Goal: Task Accomplishment & Management: Manage account settings

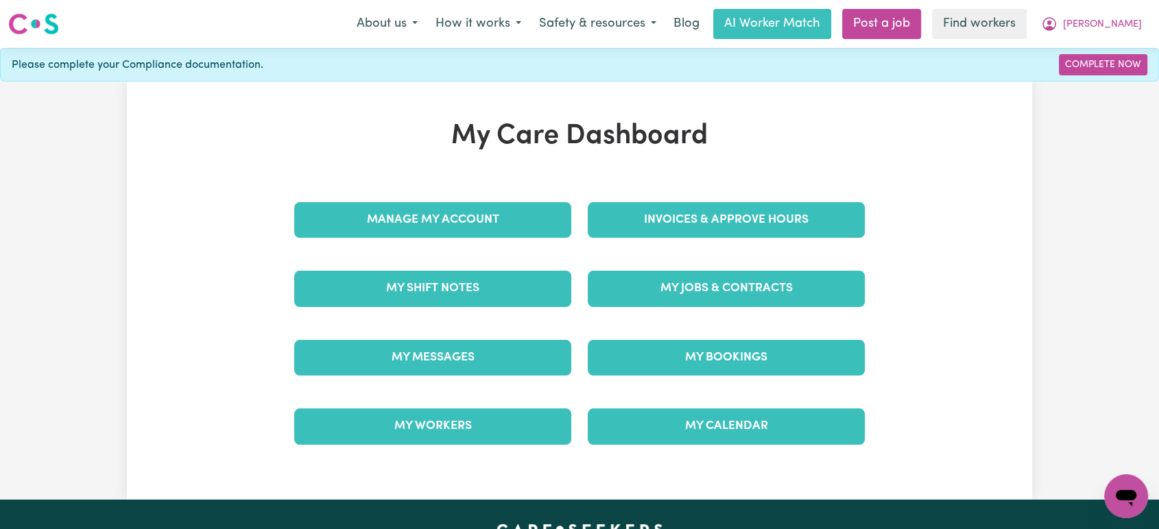
click at [651, 201] on div "Invoices & Approve Hours" at bounding box center [726, 220] width 294 height 69
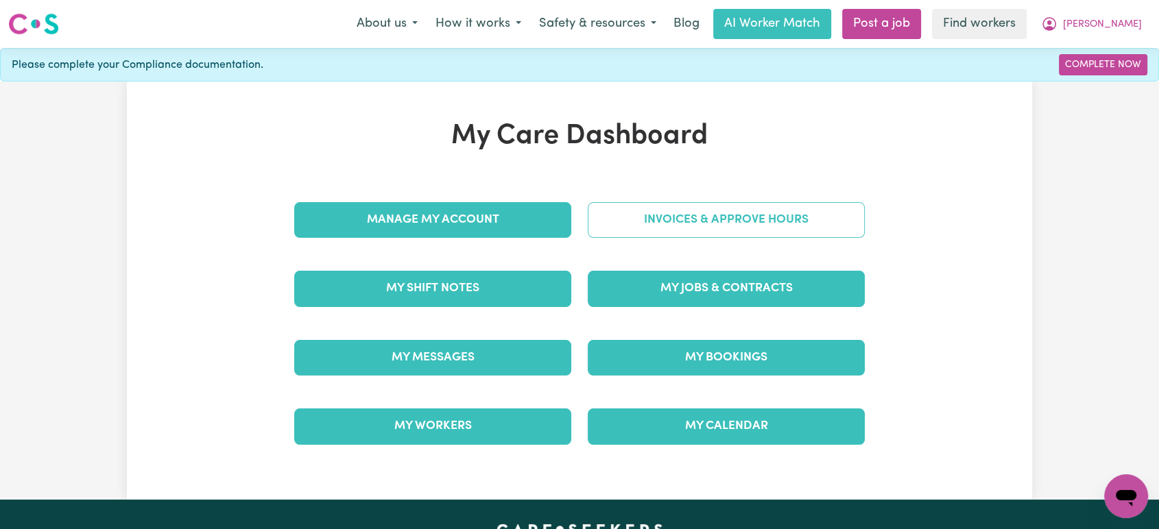
click at [658, 232] on link "Invoices & Approve Hours" at bounding box center [726, 220] width 277 height 36
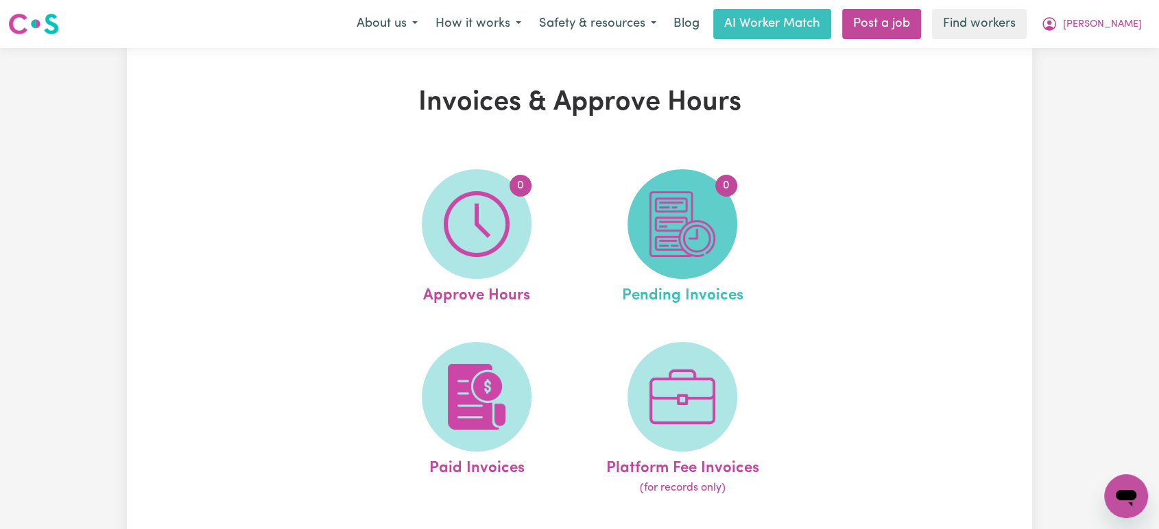
click at [658, 230] on img at bounding box center [682, 224] width 66 height 66
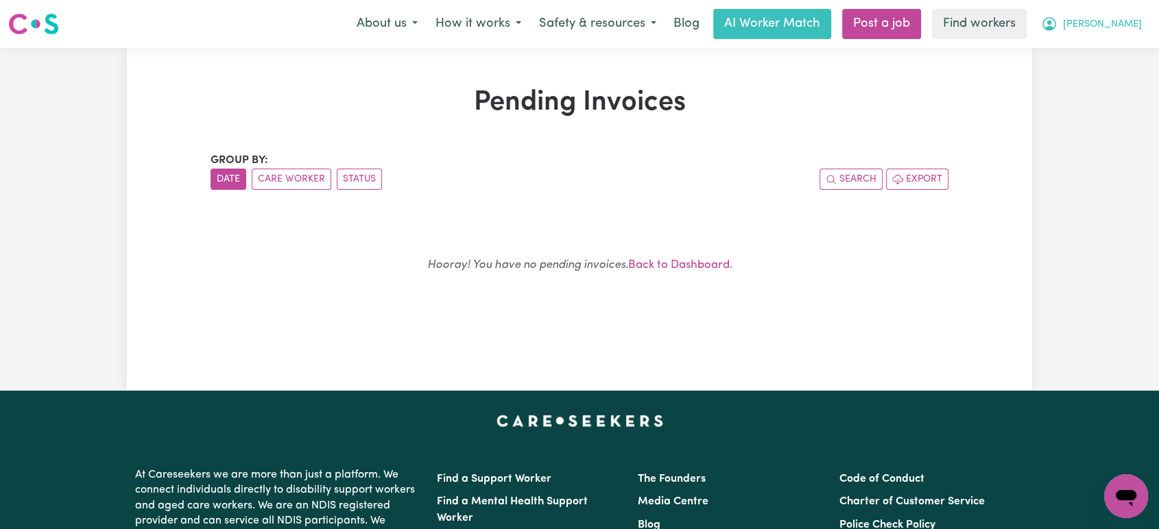
click at [1119, 21] on span "[PERSON_NAME]" at bounding box center [1102, 24] width 79 height 15
click at [1116, 46] on link "My Dashboard" at bounding box center [1096, 53] width 108 height 26
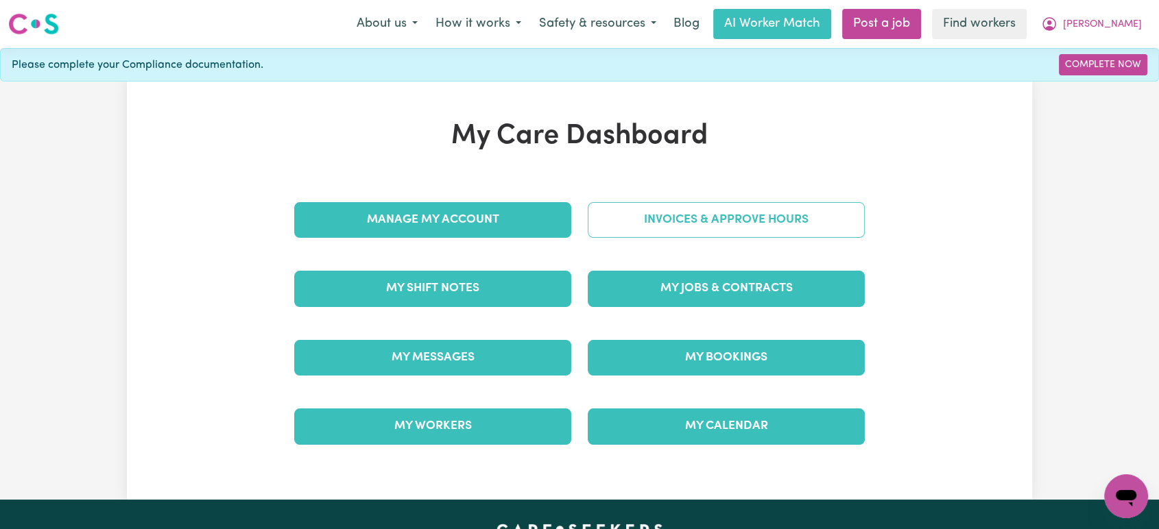
click at [760, 214] on link "Invoices & Approve Hours" at bounding box center [726, 220] width 277 height 36
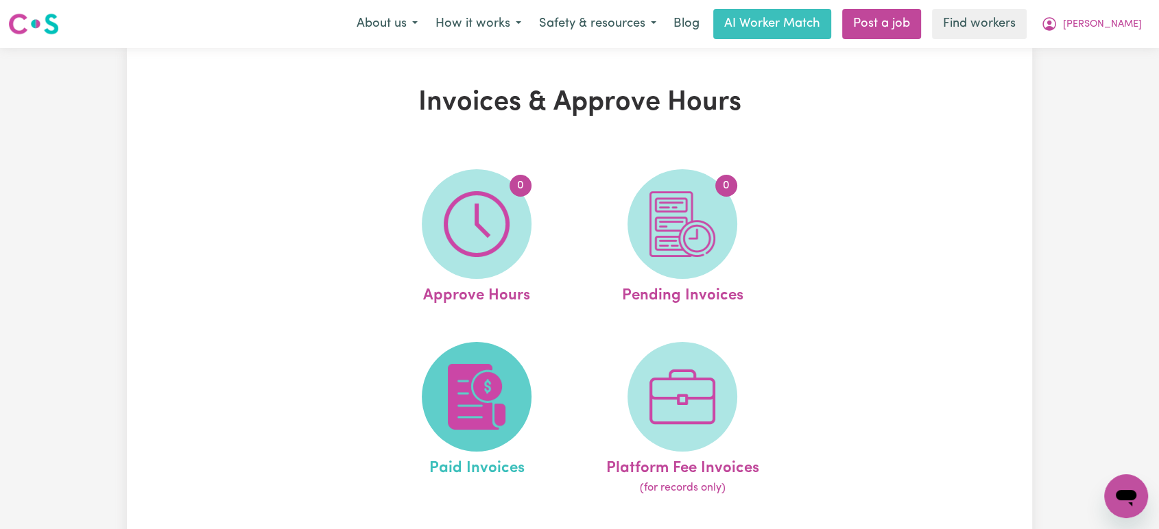
click at [499, 363] on span at bounding box center [477, 397] width 110 height 110
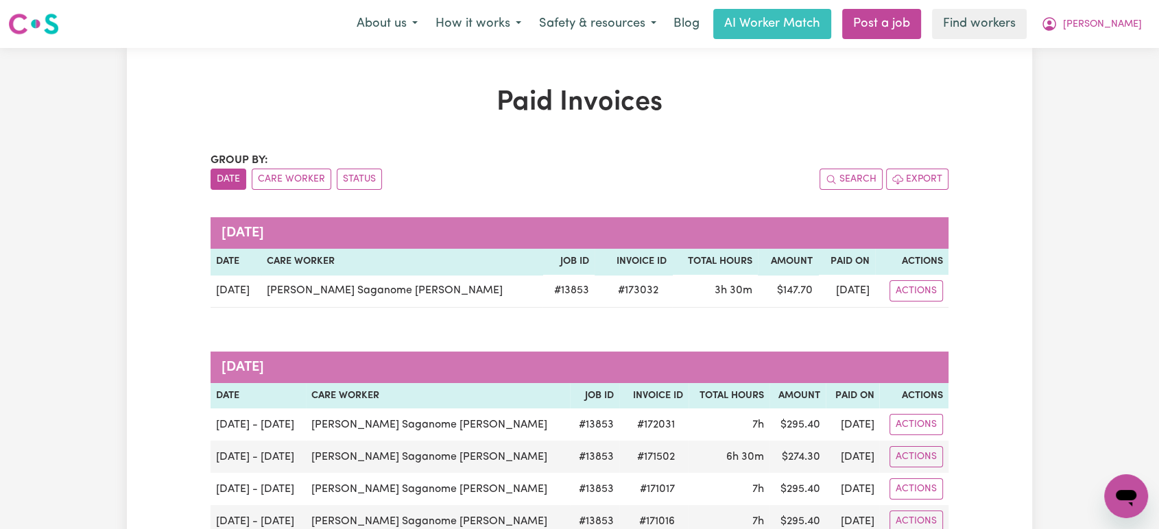
scroll to position [3, 0]
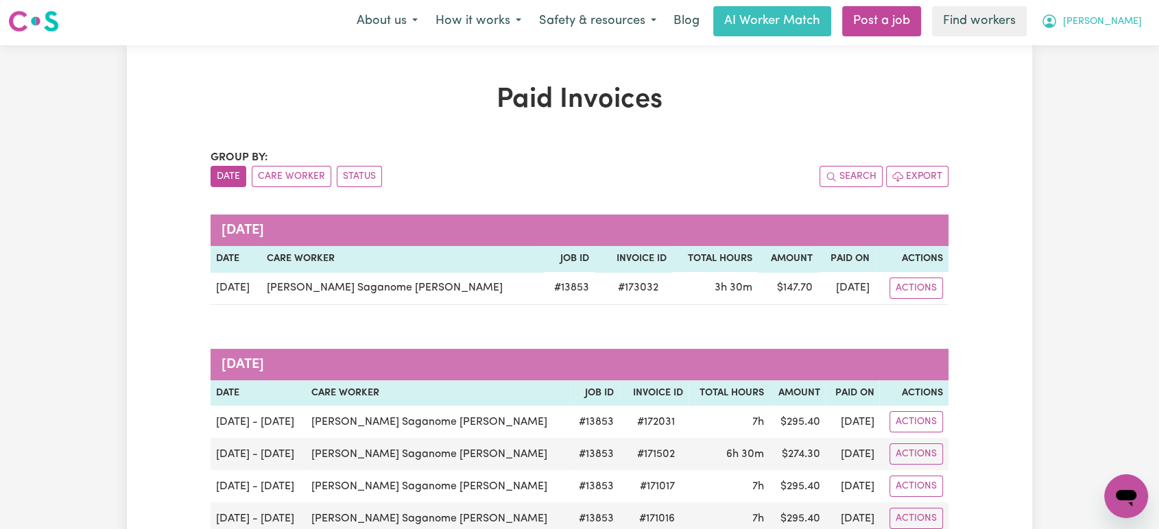
click at [1125, 15] on span "[PERSON_NAME]" at bounding box center [1102, 21] width 79 height 15
click at [1118, 51] on link "My Dashboard" at bounding box center [1096, 51] width 108 height 26
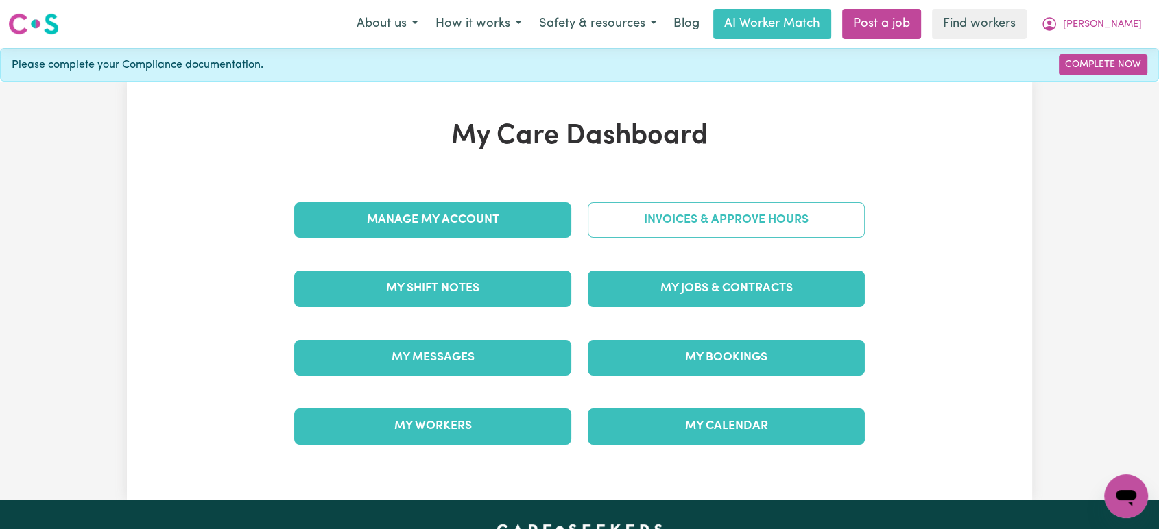
click at [729, 218] on link "Invoices & Approve Hours" at bounding box center [726, 220] width 277 height 36
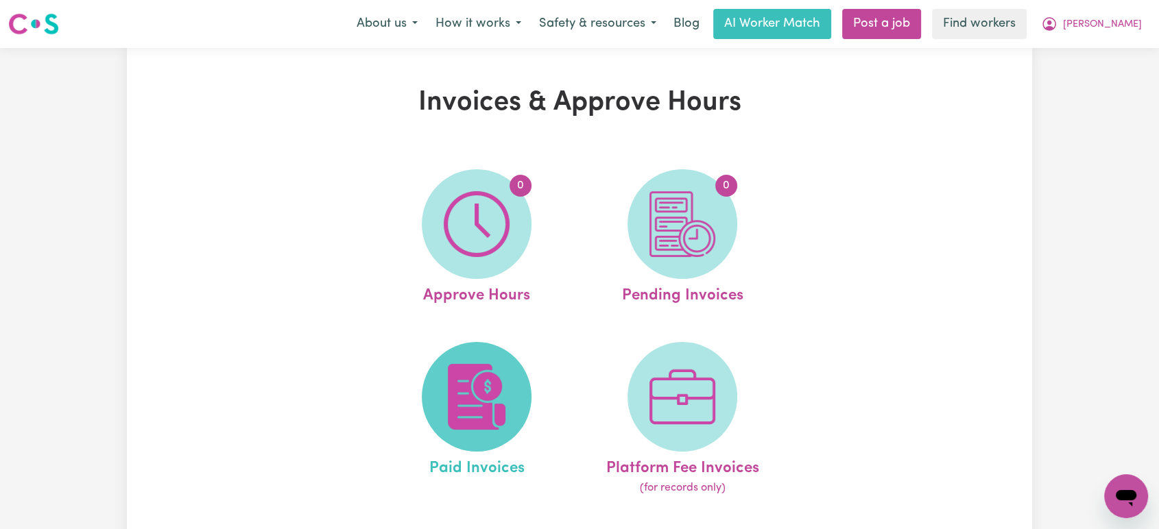
click at [488, 394] on img at bounding box center [477, 397] width 66 height 66
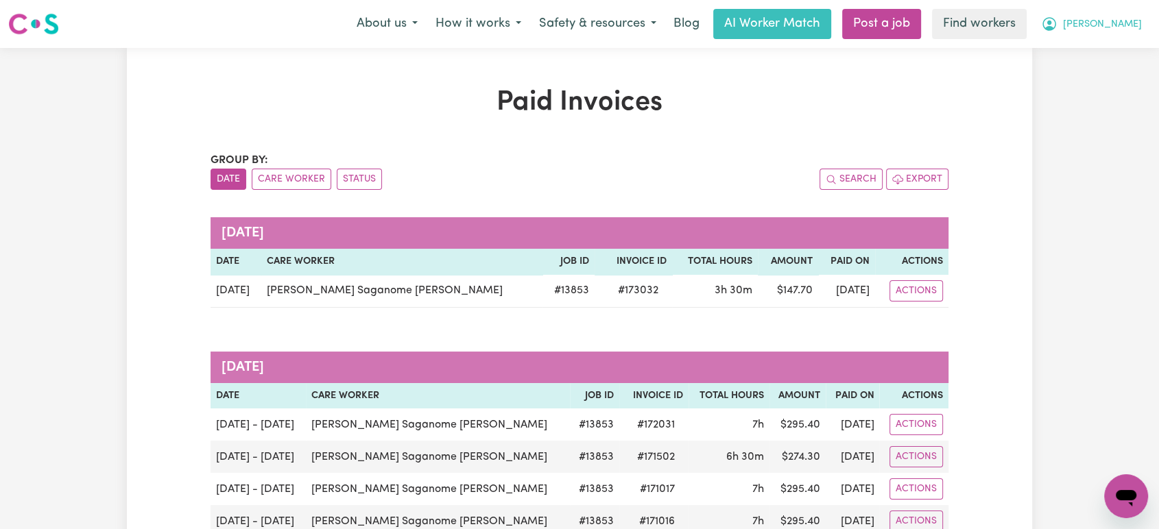
click at [1057, 26] on icon "My Account" at bounding box center [1049, 24] width 16 height 16
click at [1101, 79] on link "Logout" at bounding box center [1096, 79] width 108 height 26
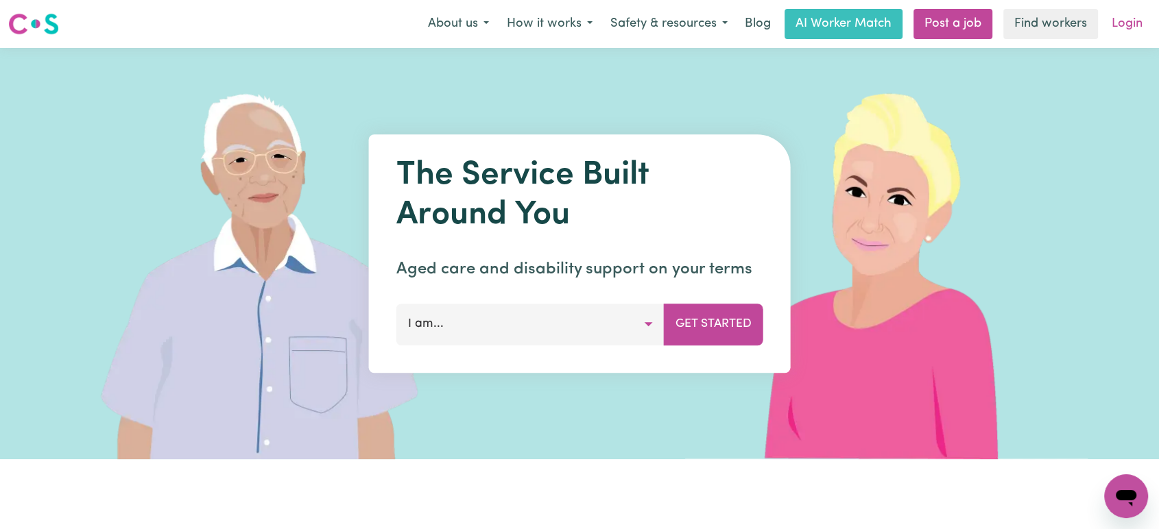
click at [1119, 25] on link "Login" at bounding box center [1126, 24] width 47 height 30
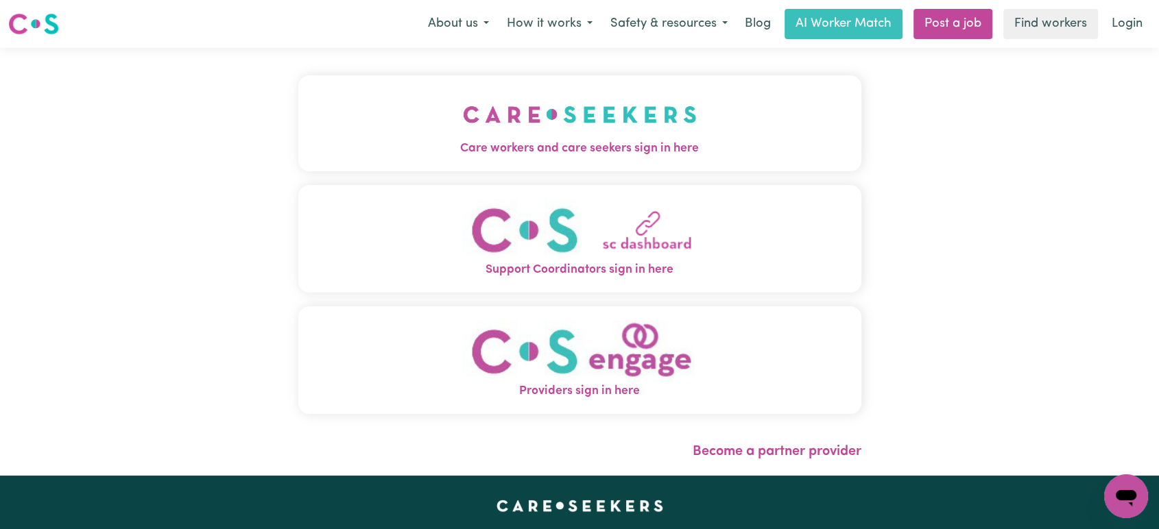
click at [543, 144] on span "Care workers and care seekers sign in here" at bounding box center [579, 149] width 563 height 18
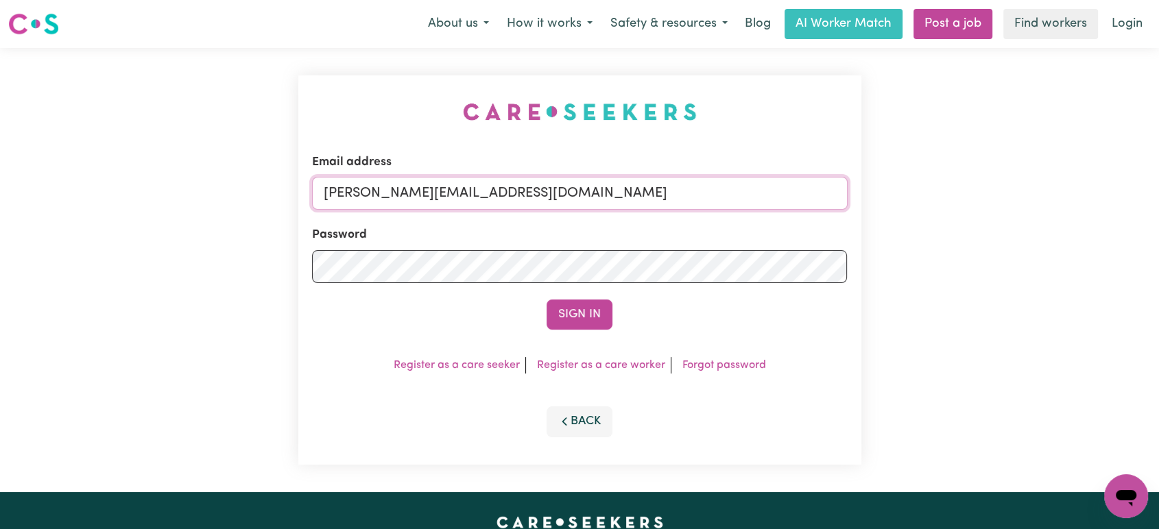
click at [557, 205] on input "[PERSON_NAME][EMAIL_ADDRESS][DOMAIN_NAME]" at bounding box center [580, 193] width 536 height 33
drag, startPoint x: 658, startPoint y: 191, endPoint x: 394, endPoint y: 173, distance: 265.3
click at [394, 173] on div "Email address [EMAIL_ADDRESS][DOMAIN_NAME]" at bounding box center [580, 182] width 536 height 56
drag, startPoint x: 645, startPoint y: 200, endPoint x: 393, endPoint y: 195, distance: 252.4
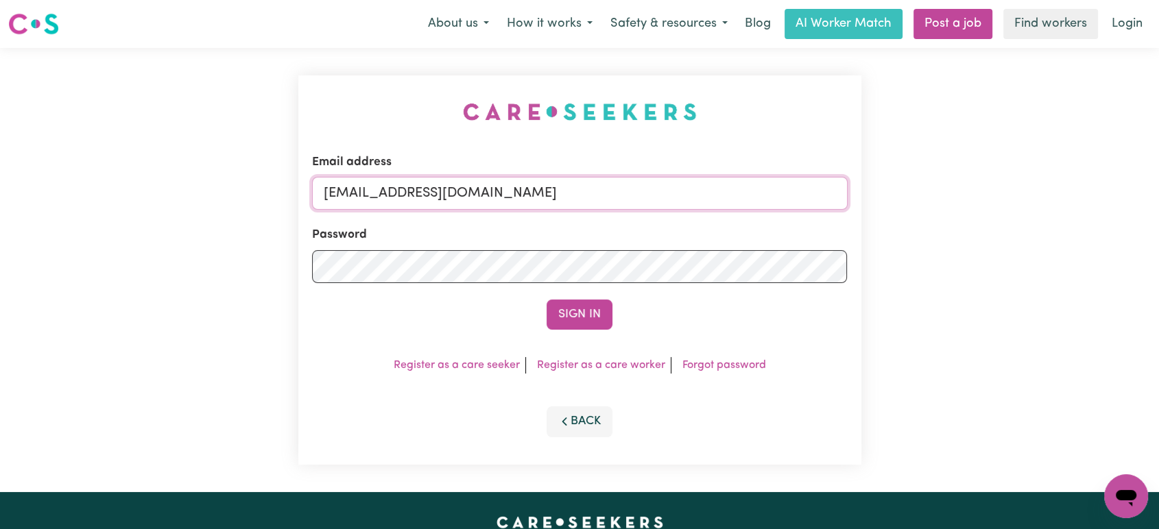
click at [393, 195] on input "[EMAIL_ADDRESS][DOMAIN_NAME]" at bounding box center [580, 193] width 536 height 33
paste input "PerryHolzmannHCP"
type input "[EMAIL_ADDRESS][DOMAIN_NAME]"
click at [547, 300] on button "Sign In" at bounding box center [580, 315] width 66 height 30
